Goal: Transaction & Acquisition: Purchase product/service

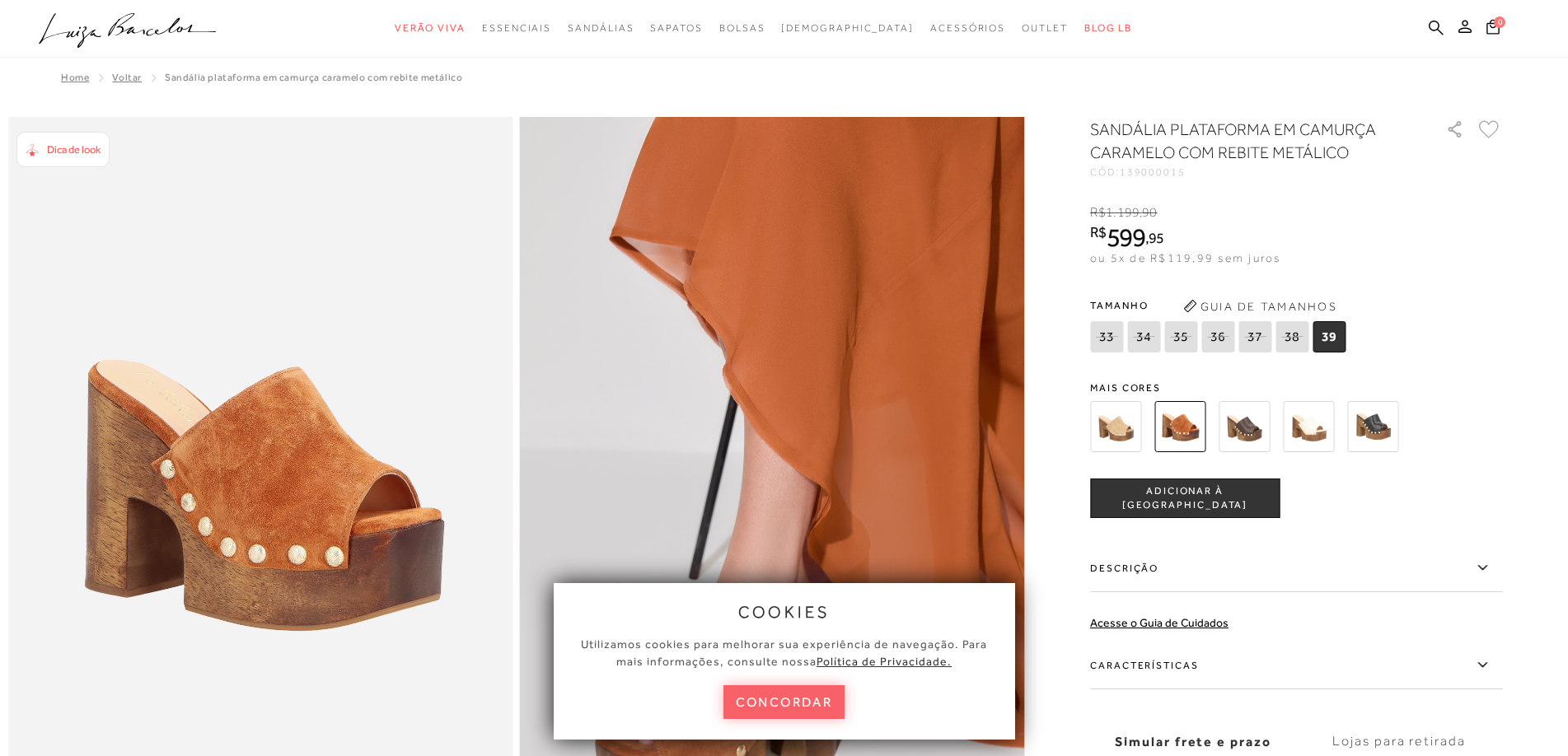
click at [1248, 429] on img at bounding box center [1244, 427] width 51 height 51
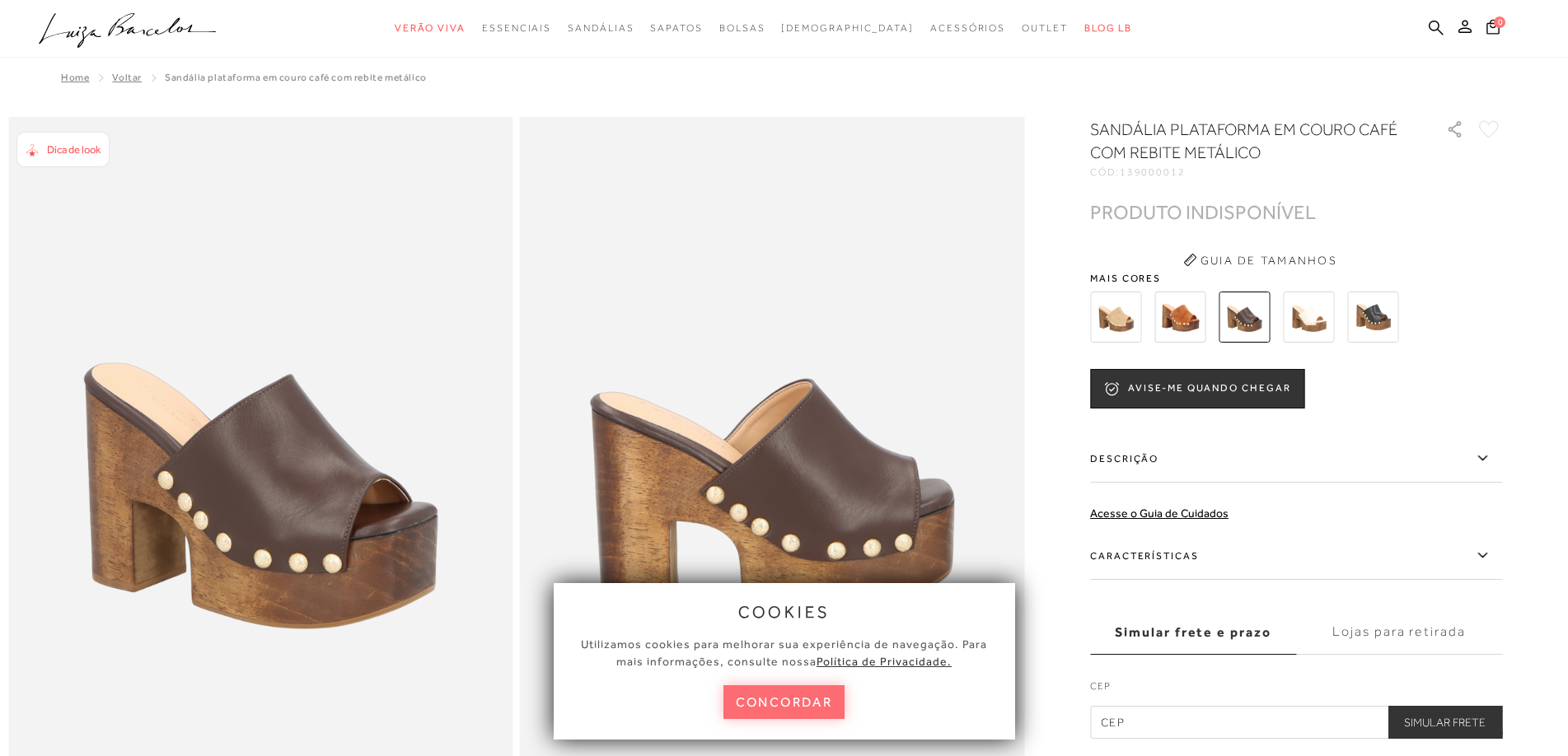
click at [798, 696] on button "concordar" at bounding box center [784, 703] width 122 height 34
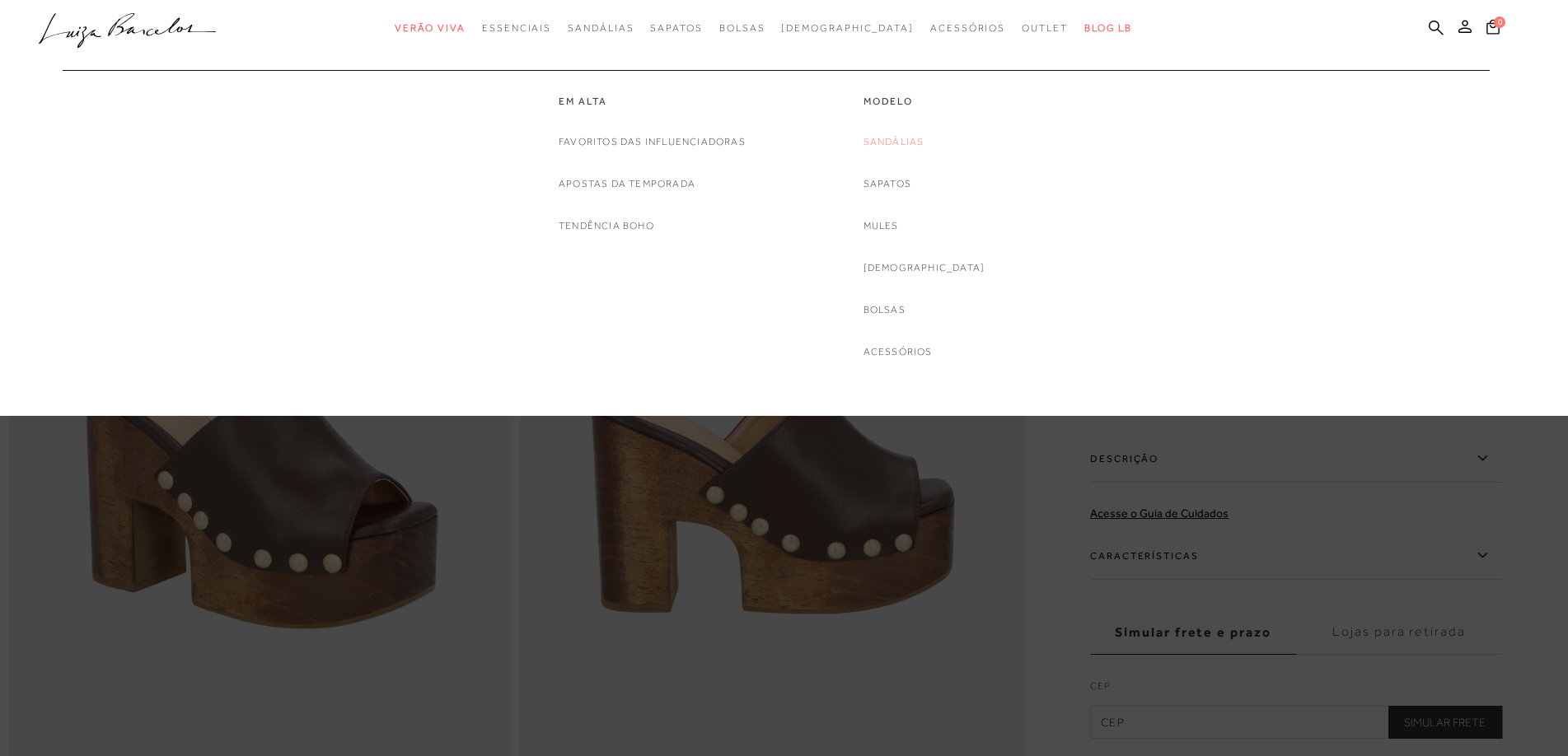
click at [921, 145] on link "Sandálias" at bounding box center [894, 141] width 61 height 17
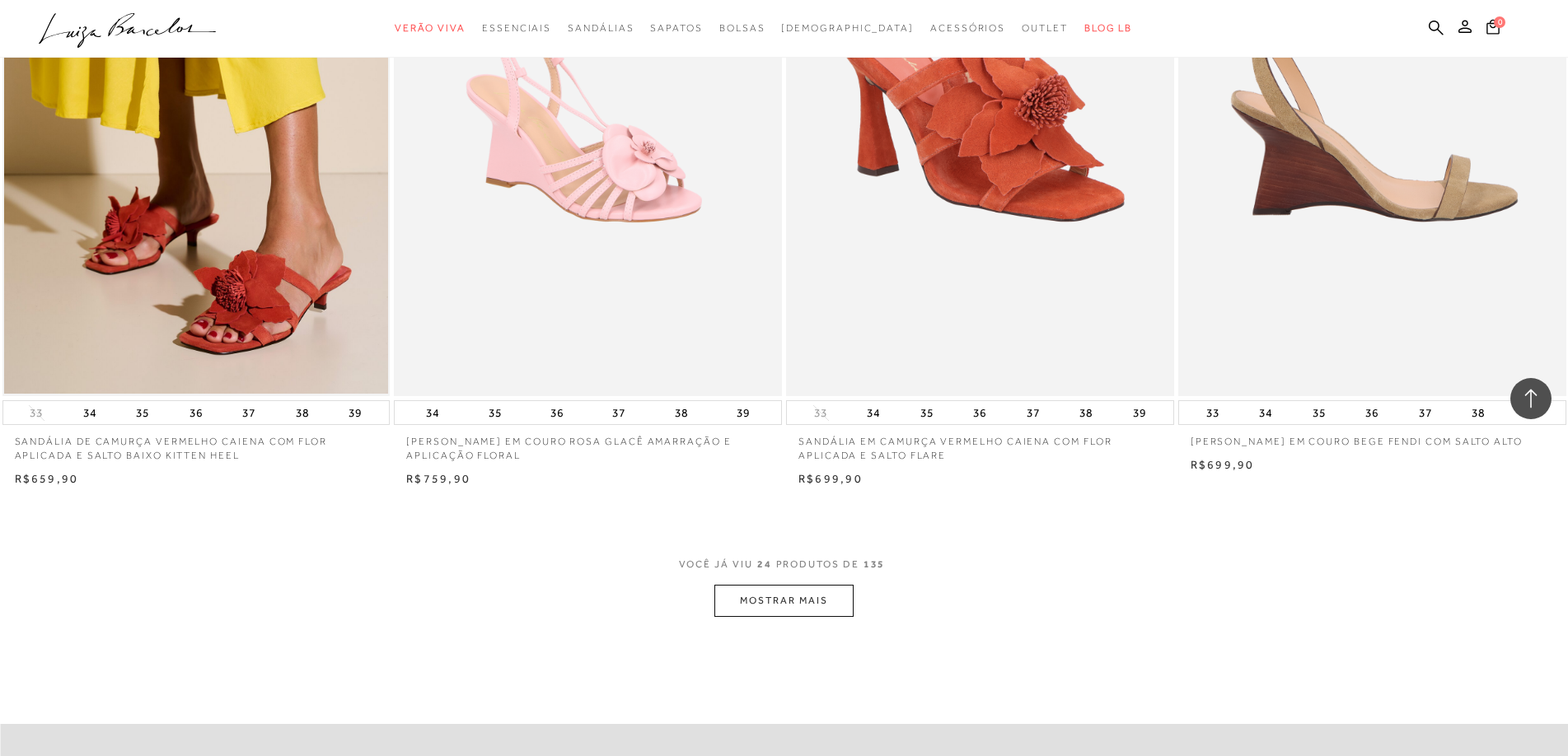
scroll to position [3790, 0]
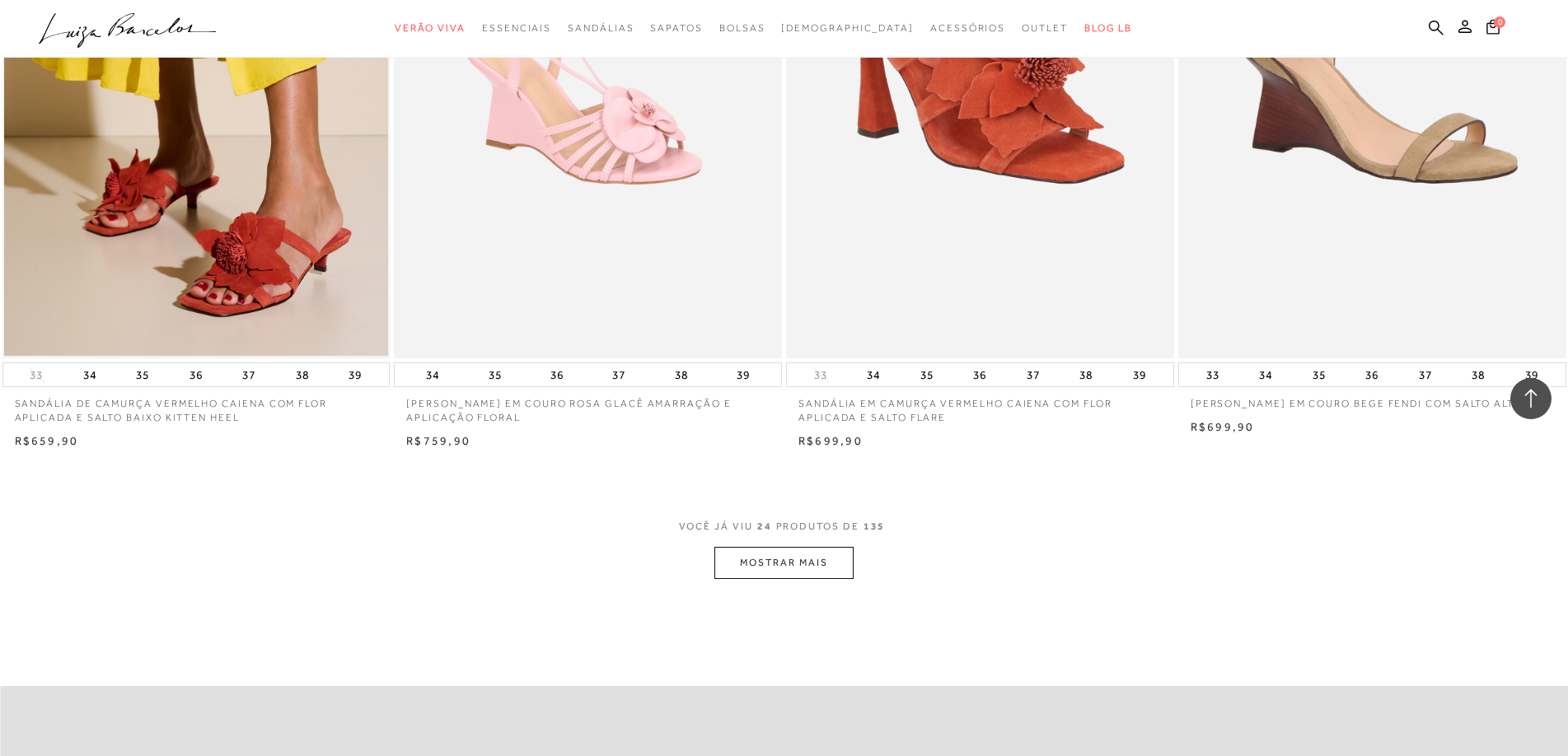
click at [792, 557] on button "MOSTRAR MAIS" at bounding box center [784, 563] width 139 height 32
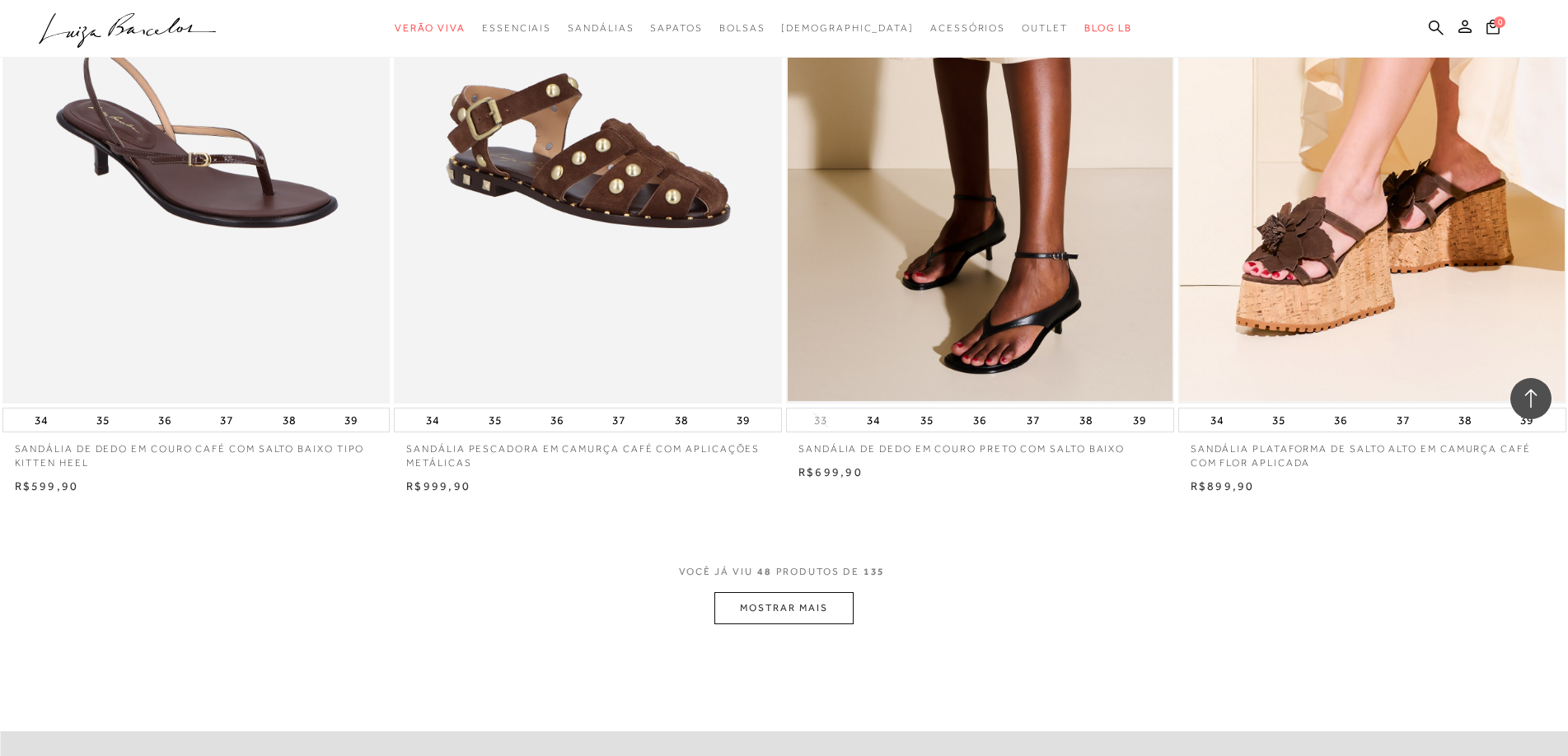
scroll to position [8074, 0]
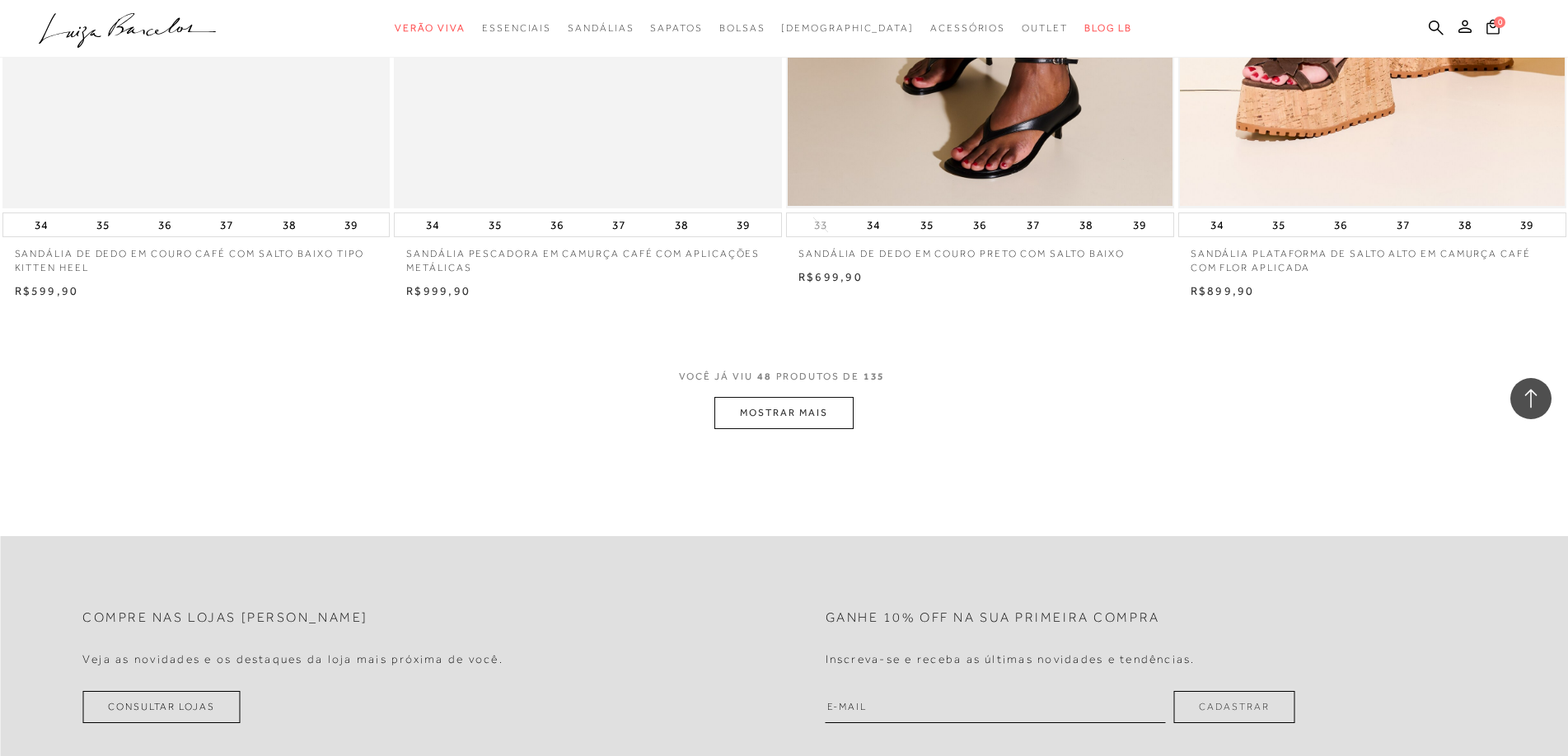
click at [804, 407] on button "MOSTRAR MAIS" at bounding box center [784, 413] width 139 height 32
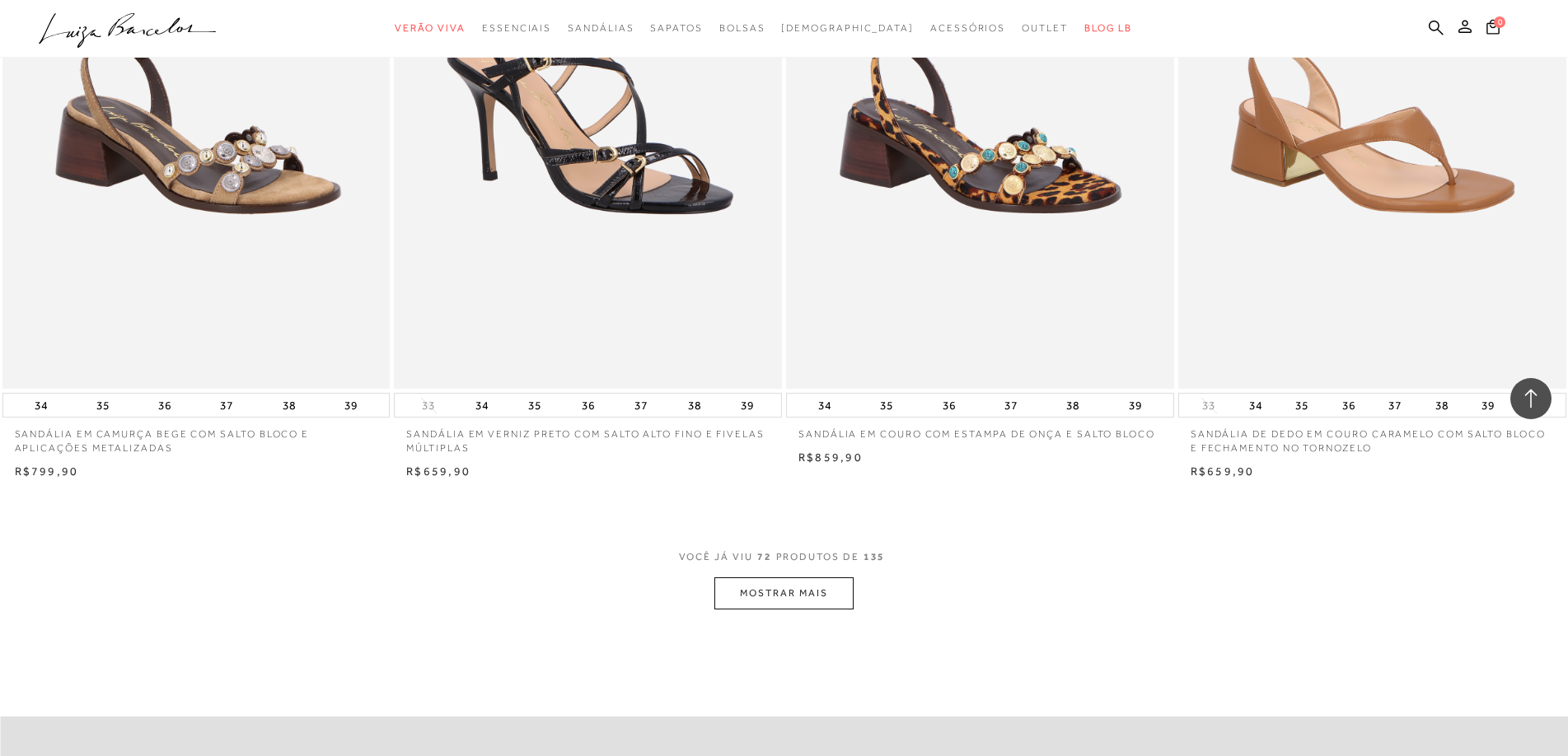
scroll to position [12111, 0]
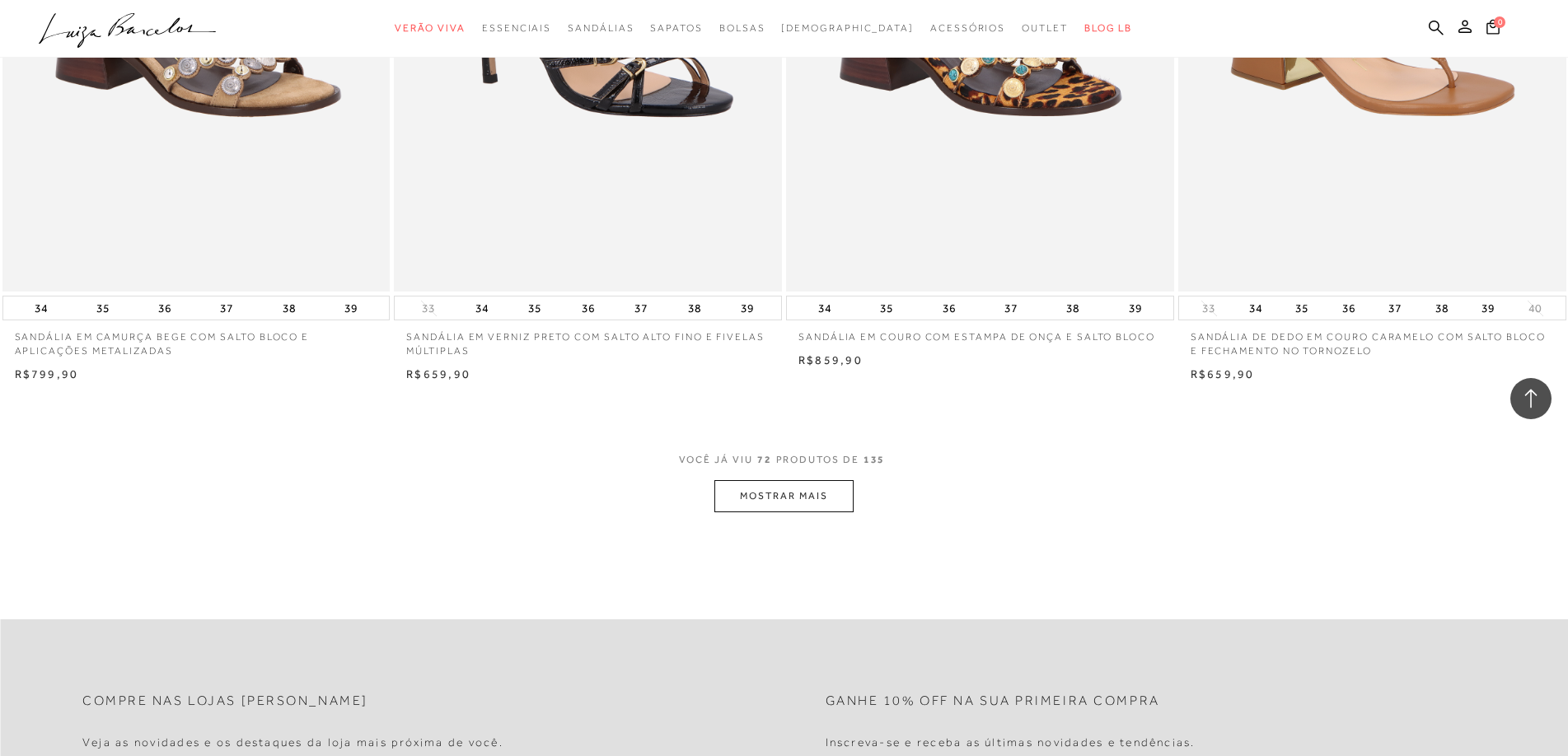
click at [813, 492] on button "MOSTRAR MAIS" at bounding box center [784, 497] width 139 height 32
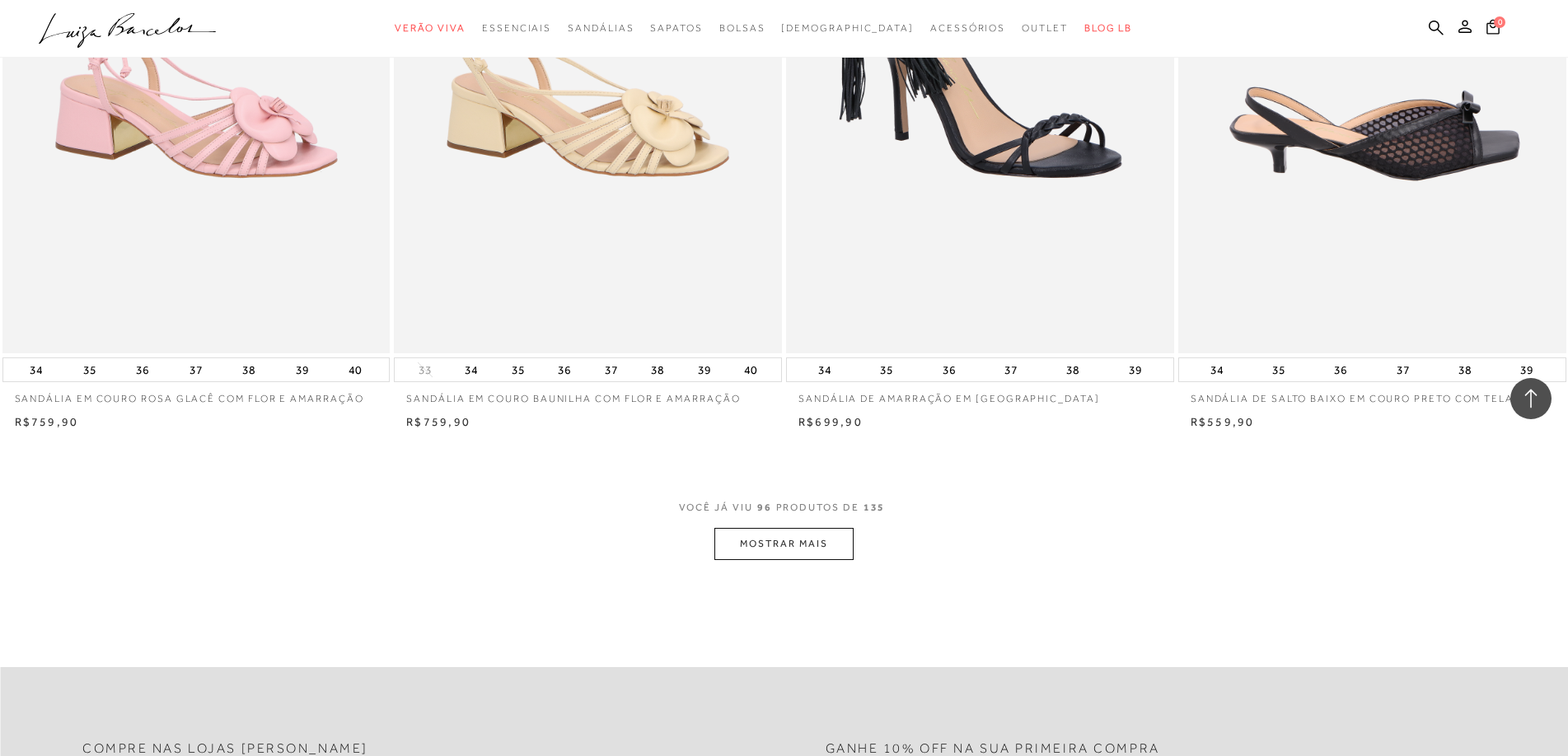
scroll to position [16313, 0]
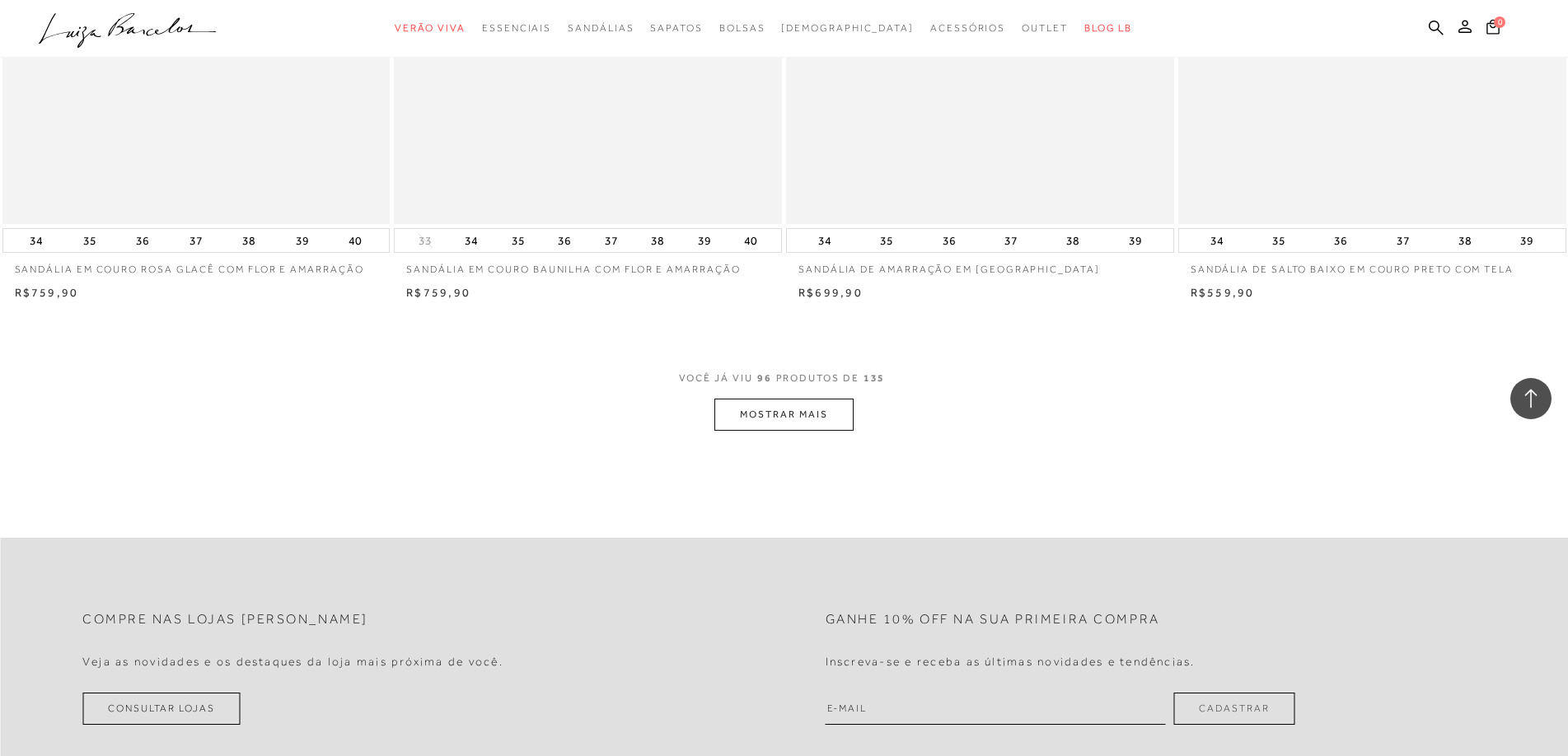
click at [824, 418] on button "MOSTRAR MAIS" at bounding box center [784, 415] width 139 height 32
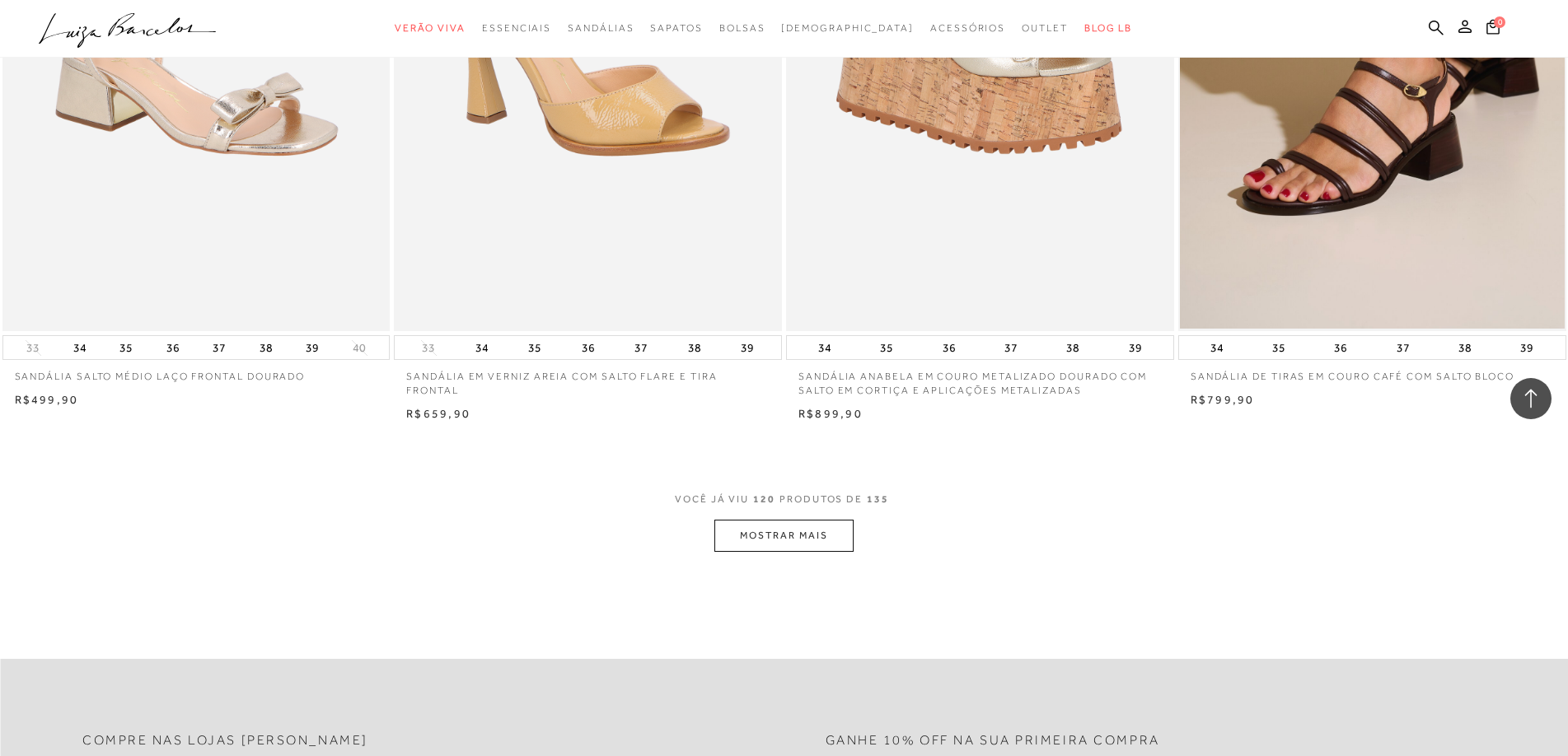
scroll to position [20351, 0]
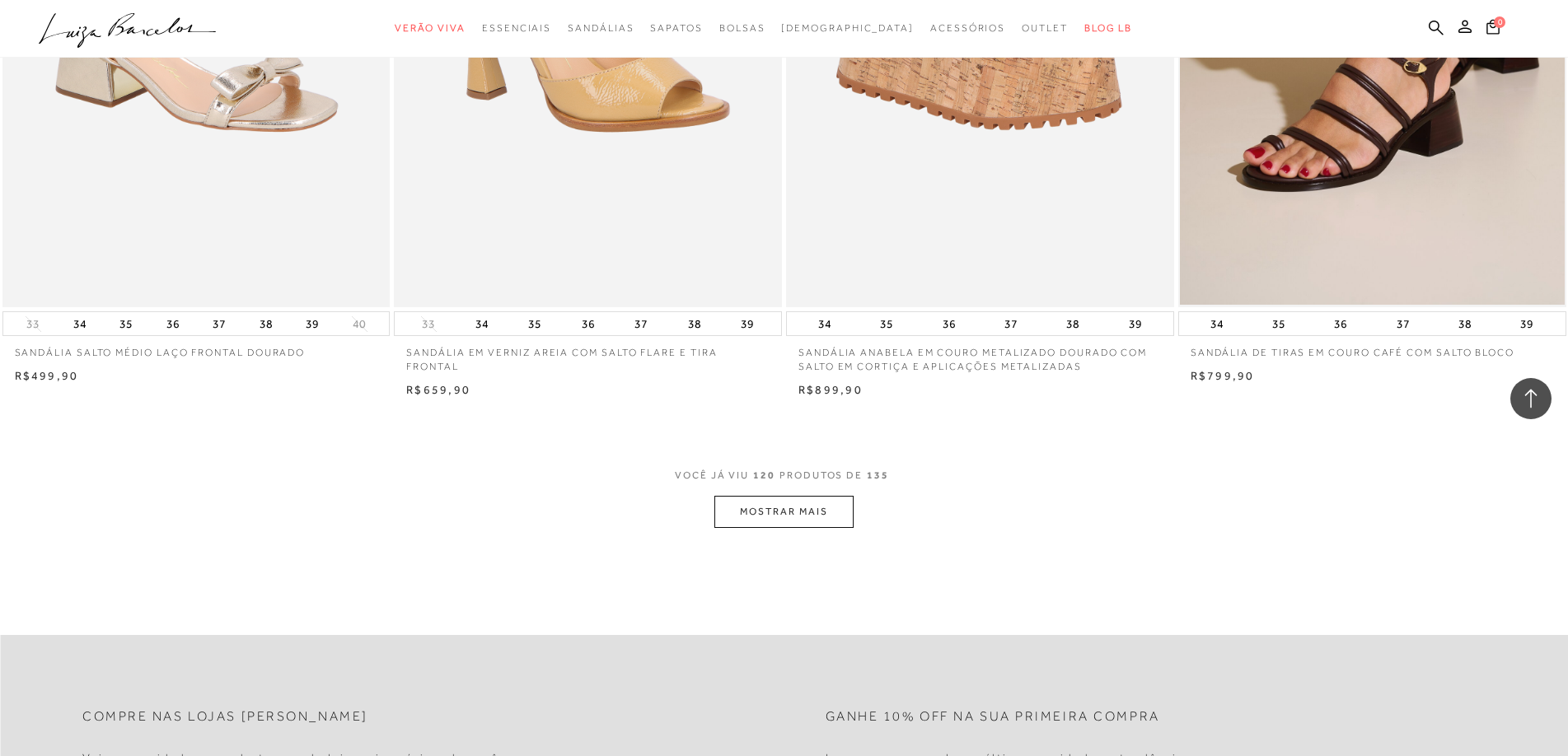
click at [782, 508] on button "MOSTRAR MAIS" at bounding box center [784, 512] width 139 height 32
